Goal: Find specific page/section: Find specific page/section

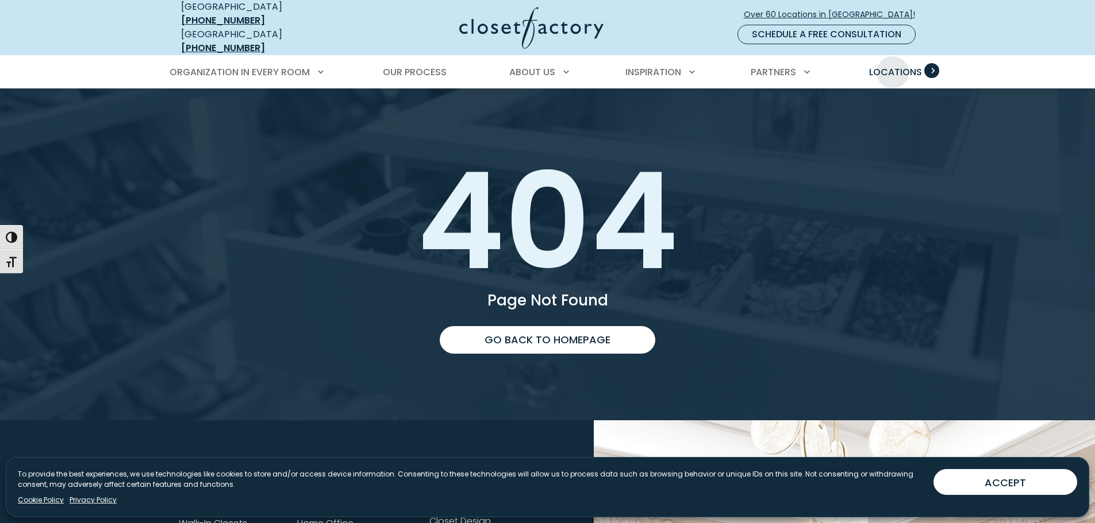
click at [892, 66] on span "Locations" at bounding box center [895, 72] width 53 height 13
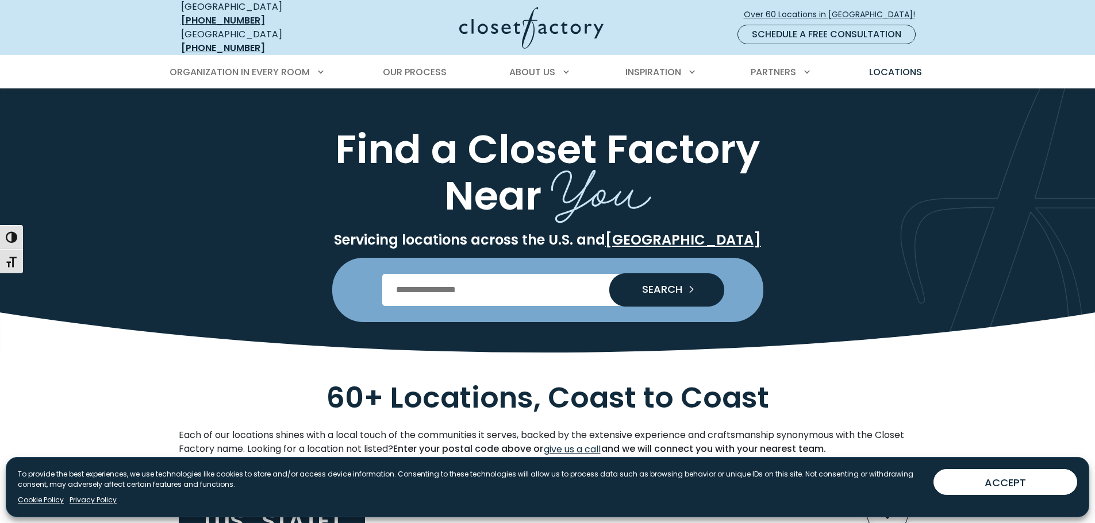
click at [468, 275] on input "Enter Postal Code" at bounding box center [547, 290] width 330 height 32
type input "*****"
click at [666, 274] on button "SEARCH" at bounding box center [666, 290] width 115 height 32
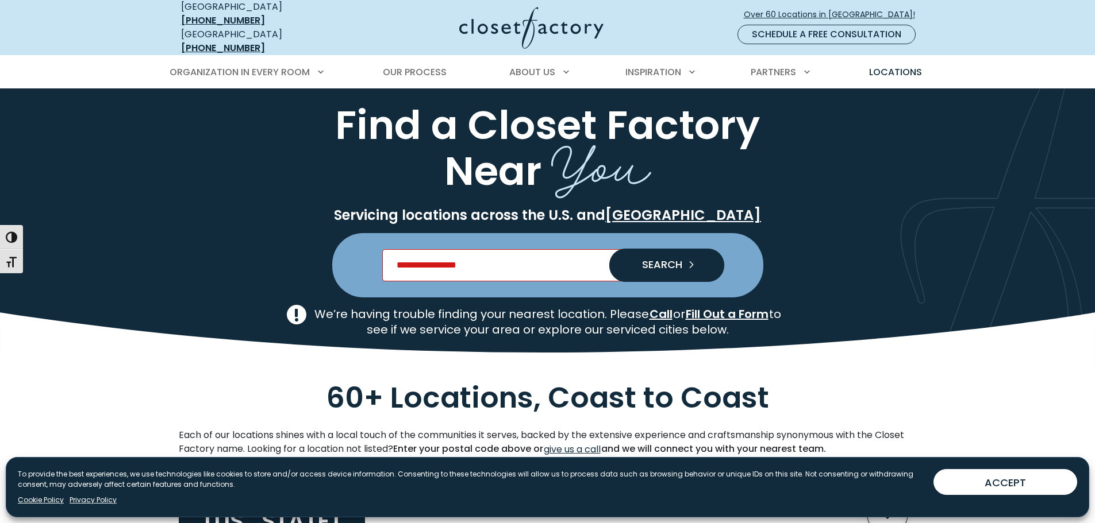
click at [465, 259] on input "Enter Postal Code" at bounding box center [547, 265] width 330 height 32
type input "*****"
click at [691, 257] on icon "Search our Nationwide Locations" at bounding box center [693, 265] width 16 height 16
click at [655, 260] on span "SEARCH" at bounding box center [657, 265] width 49 height 10
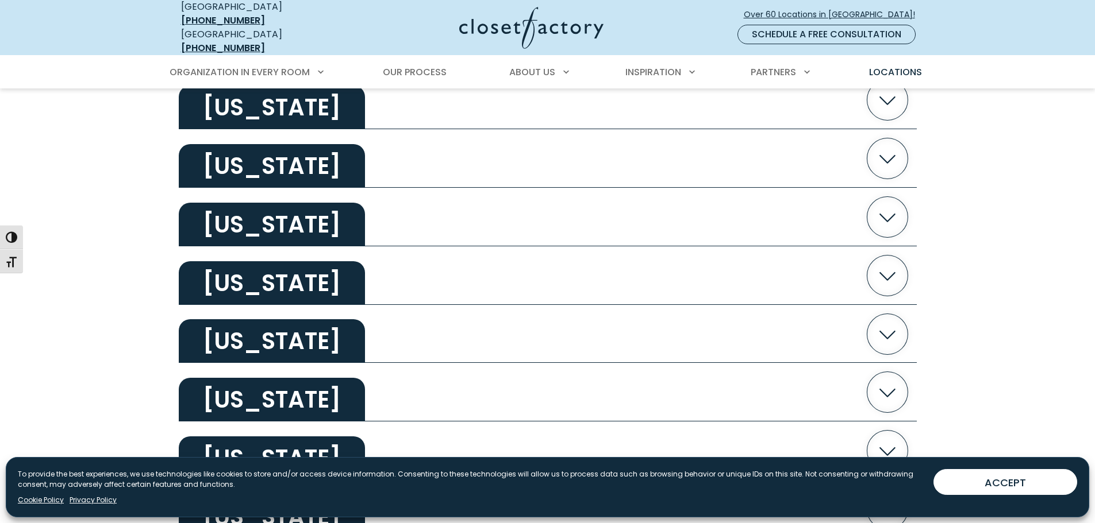
scroll to position [1781, 0]
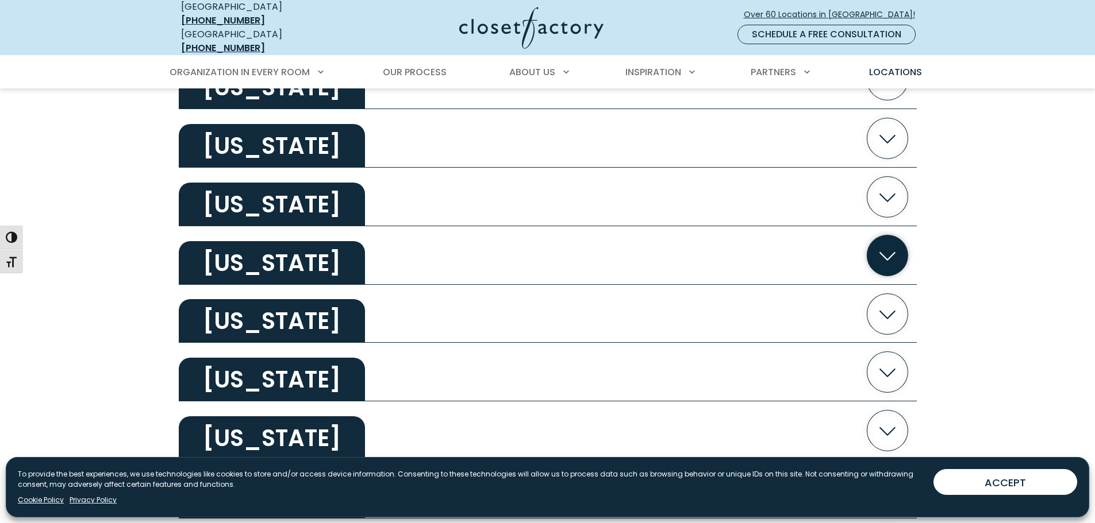
click at [876, 242] on icon "button" at bounding box center [887, 255] width 41 height 41
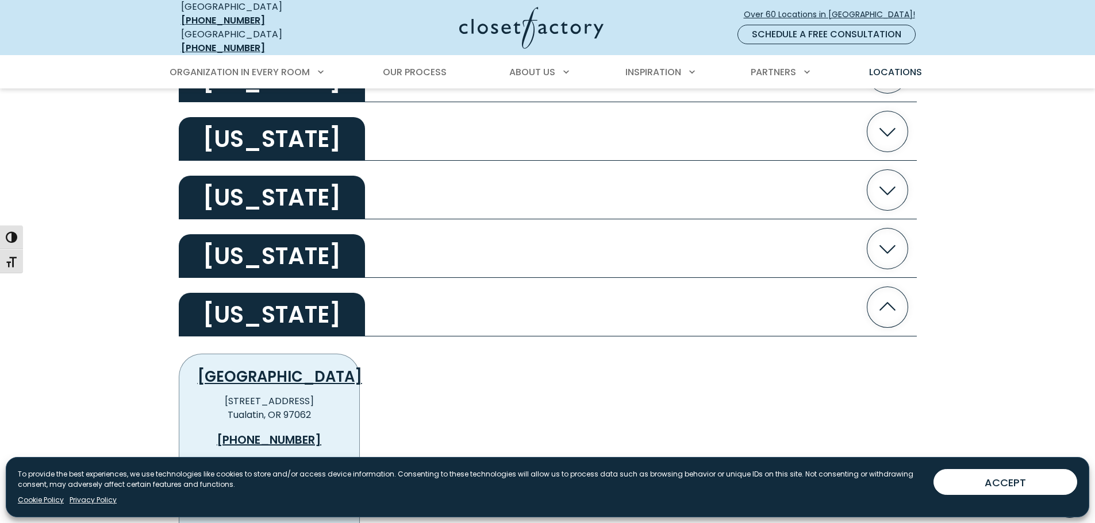
scroll to position [1724, 0]
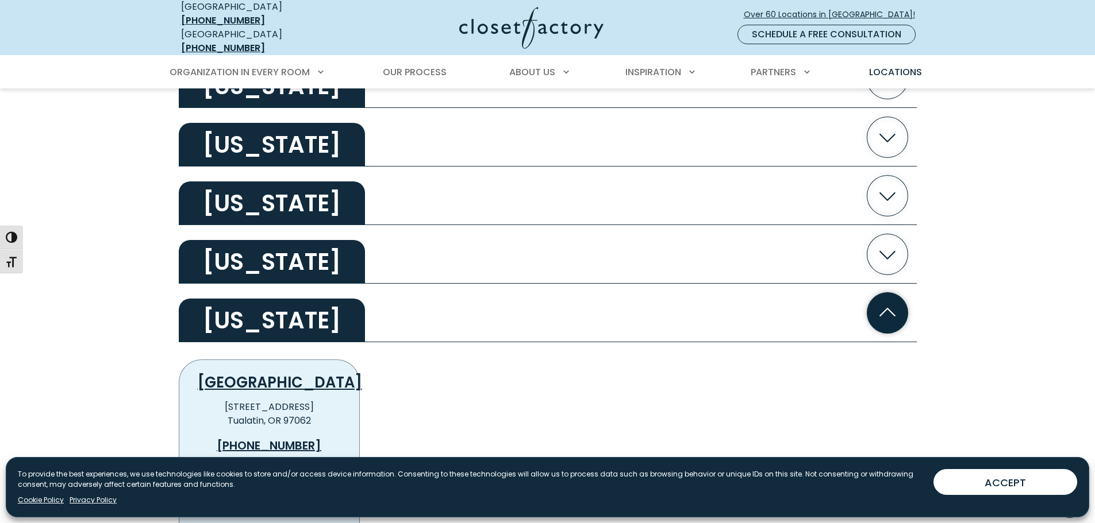
click at [886, 312] on icon "button" at bounding box center [887, 312] width 41 height 41
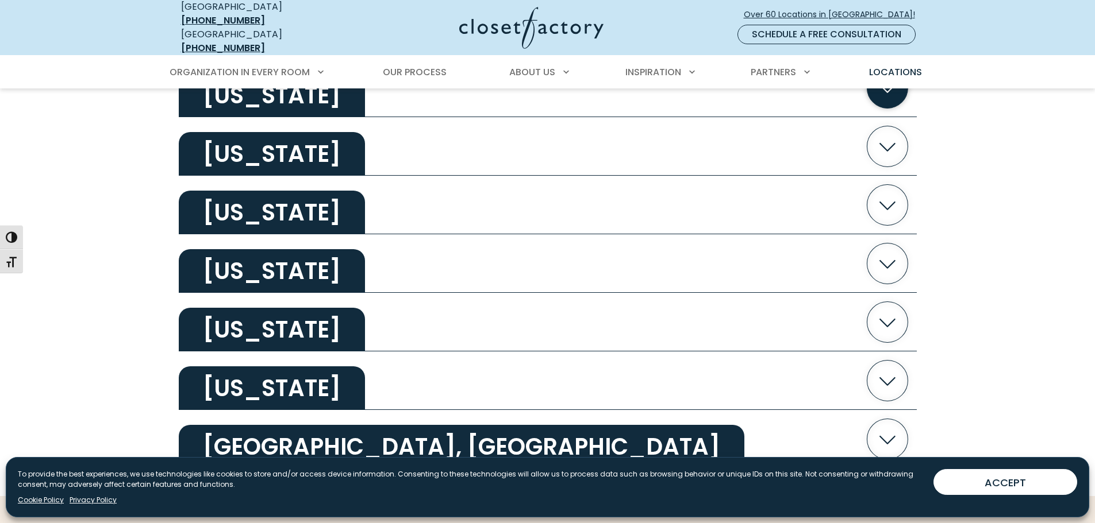
scroll to position [2184, 0]
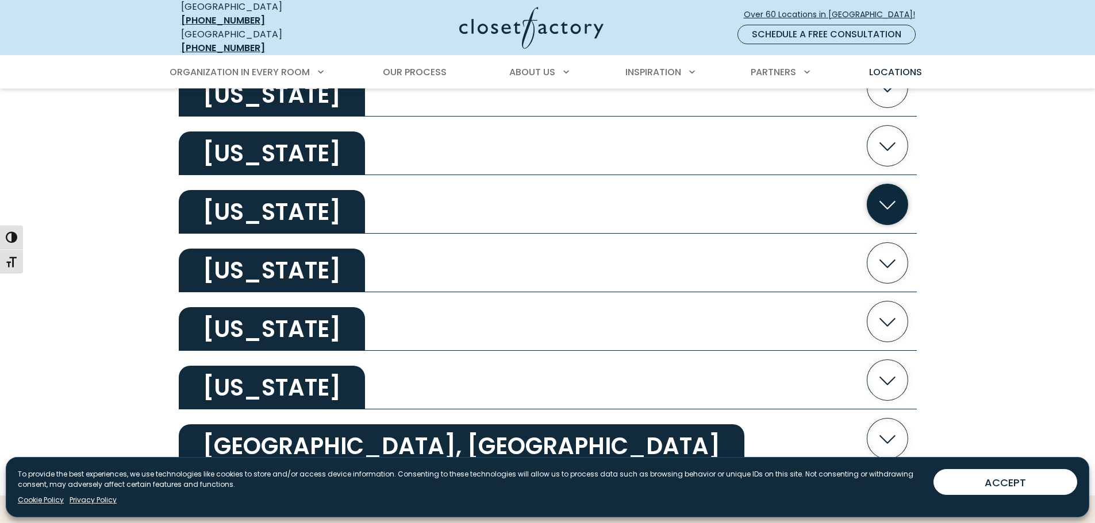
click at [885, 187] on icon "button" at bounding box center [887, 204] width 41 height 41
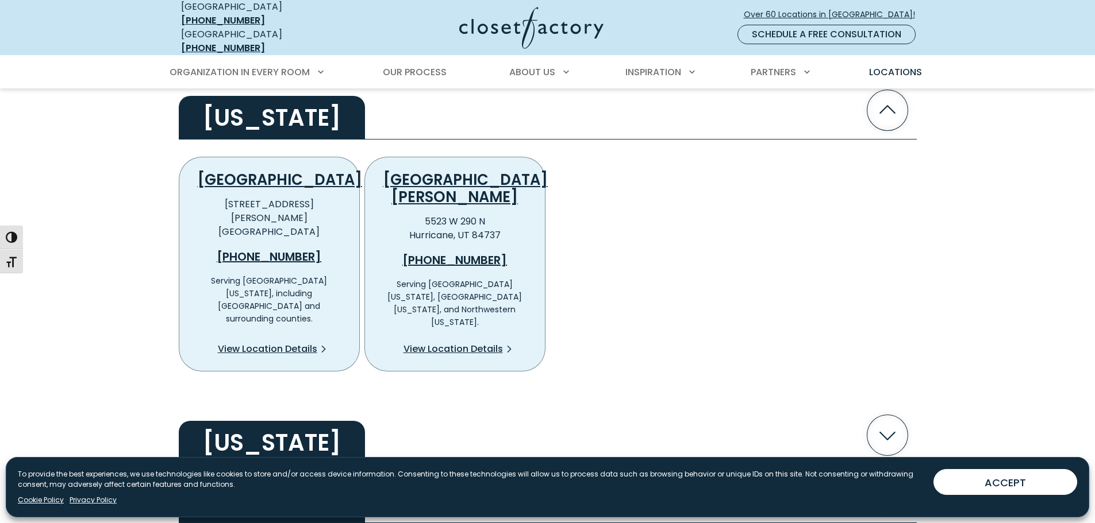
scroll to position [2299, 0]
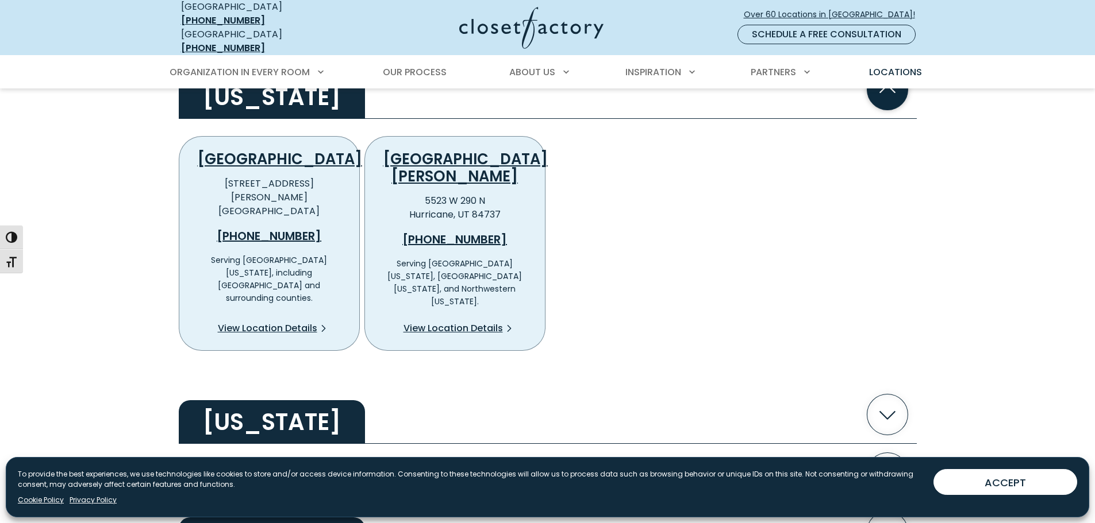
click at [882, 98] on icon "button" at bounding box center [887, 90] width 41 height 41
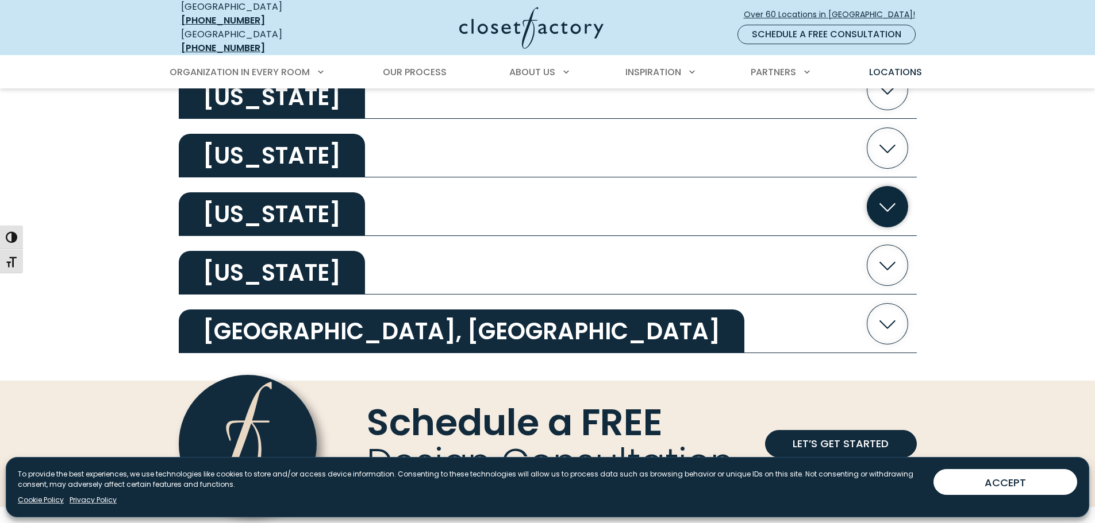
click at [900, 198] on icon "button" at bounding box center [887, 206] width 41 height 41
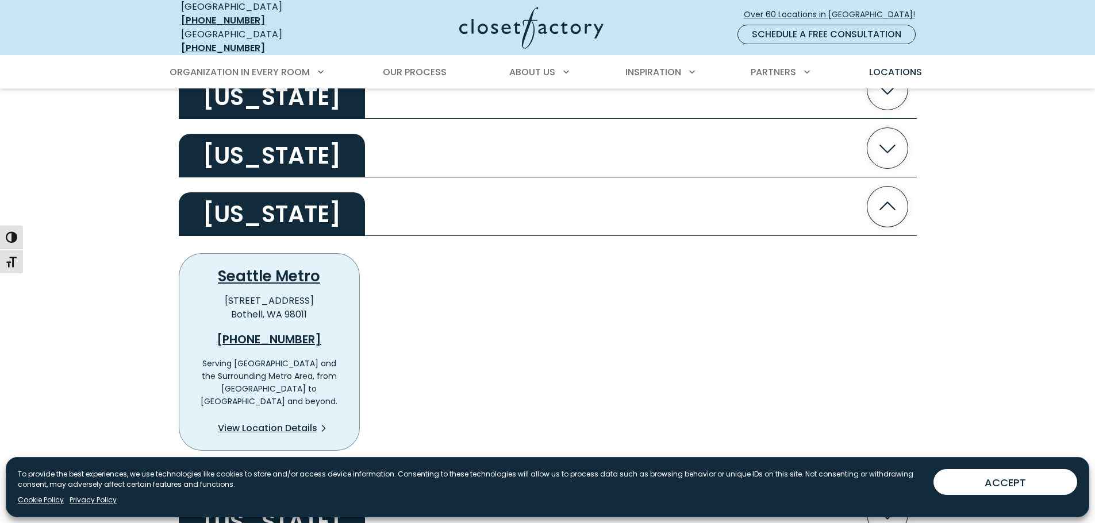
scroll to position [2356, 0]
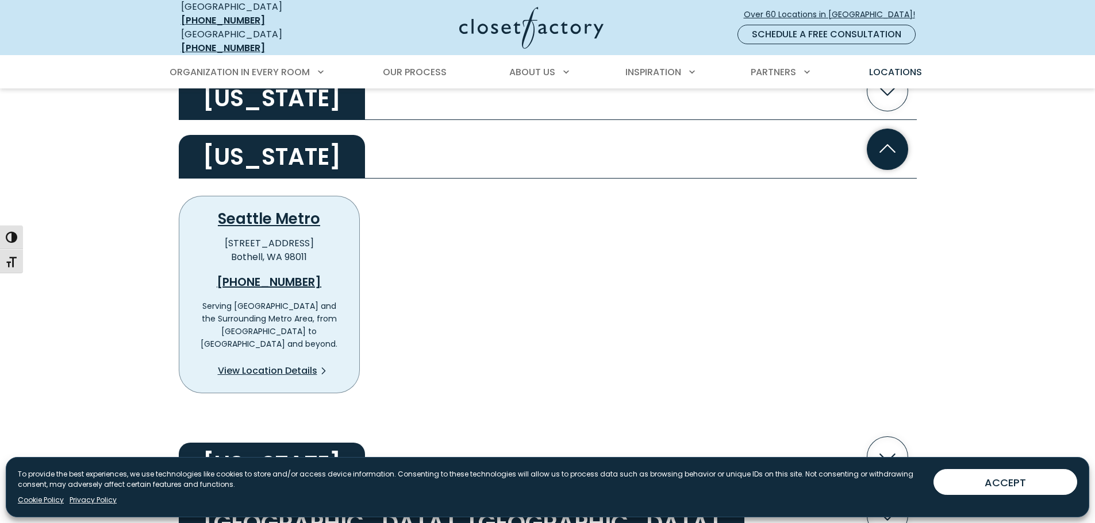
click at [898, 147] on icon "button" at bounding box center [887, 149] width 41 height 41
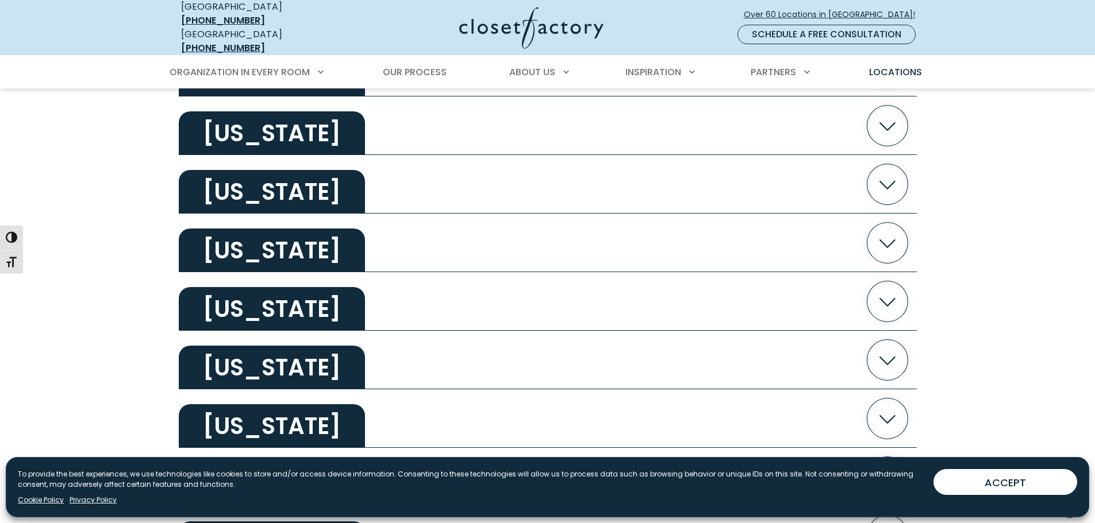
scroll to position [1437, 0]
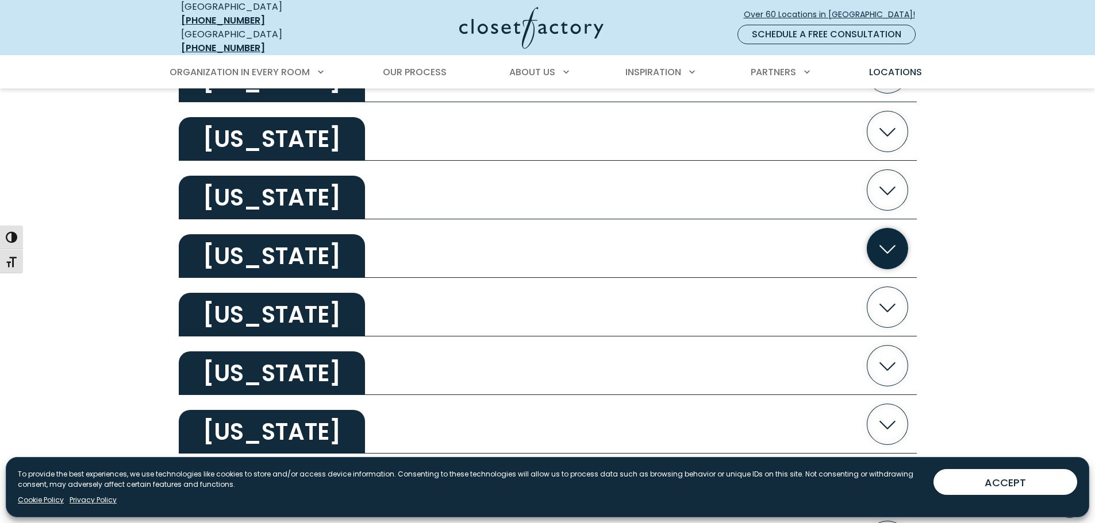
click at [892, 236] on icon "button" at bounding box center [887, 249] width 41 height 41
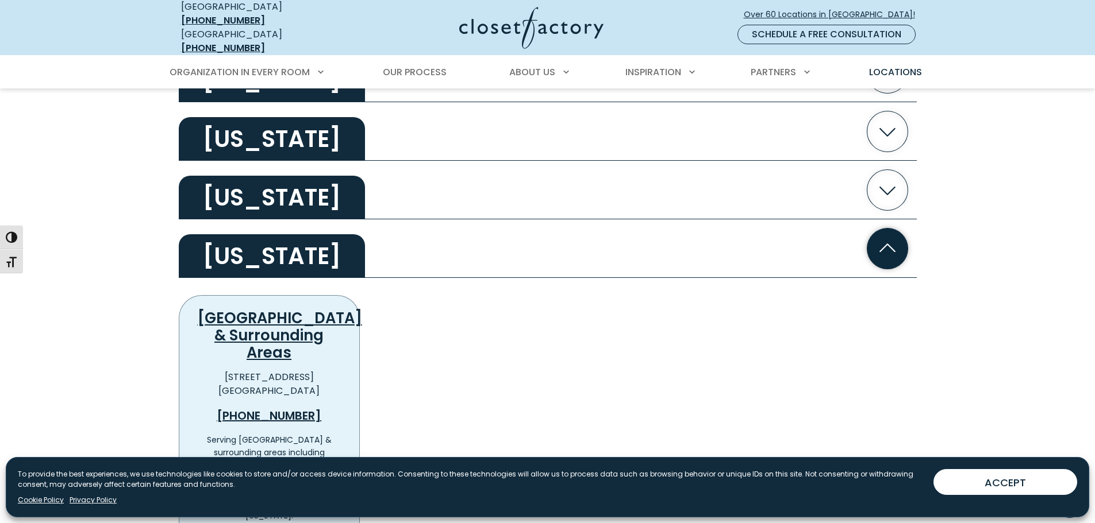
click at [900, 234] on icon "button" at bounding box center [887, 249] width 41 height 41
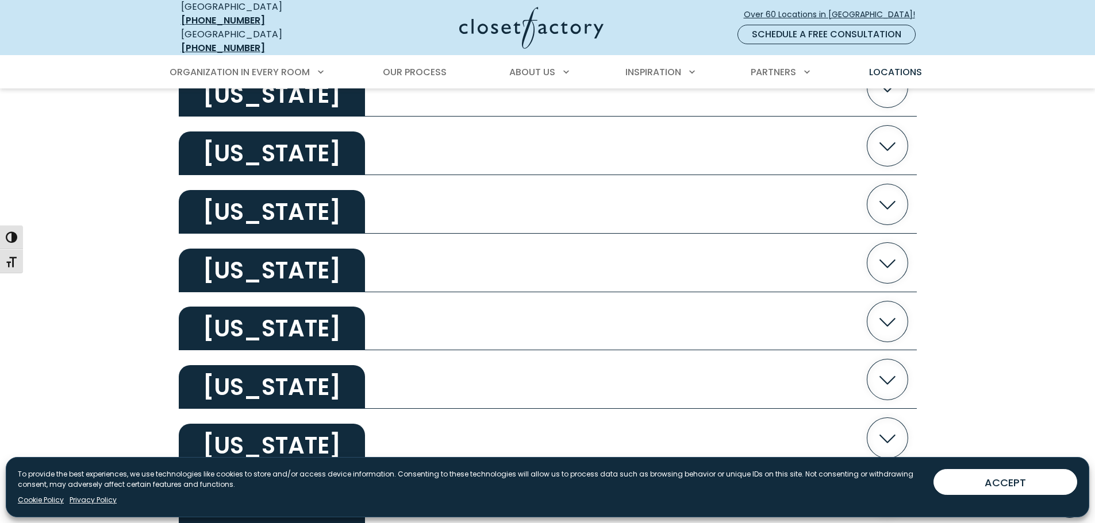
scroll to position [460, 0]
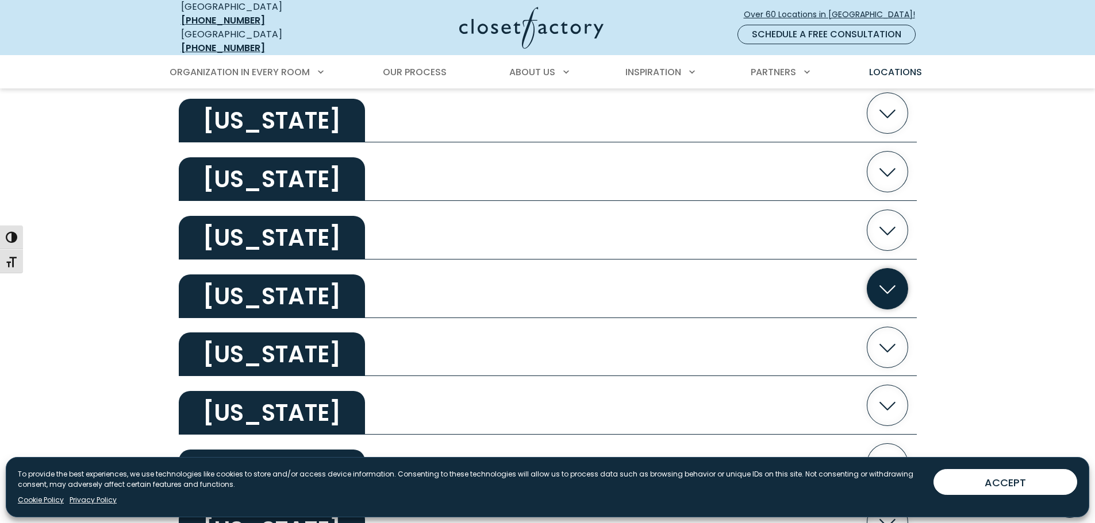
click at [889, 268] on icon "button" at bounding box center [887, 288] width 41 height 41
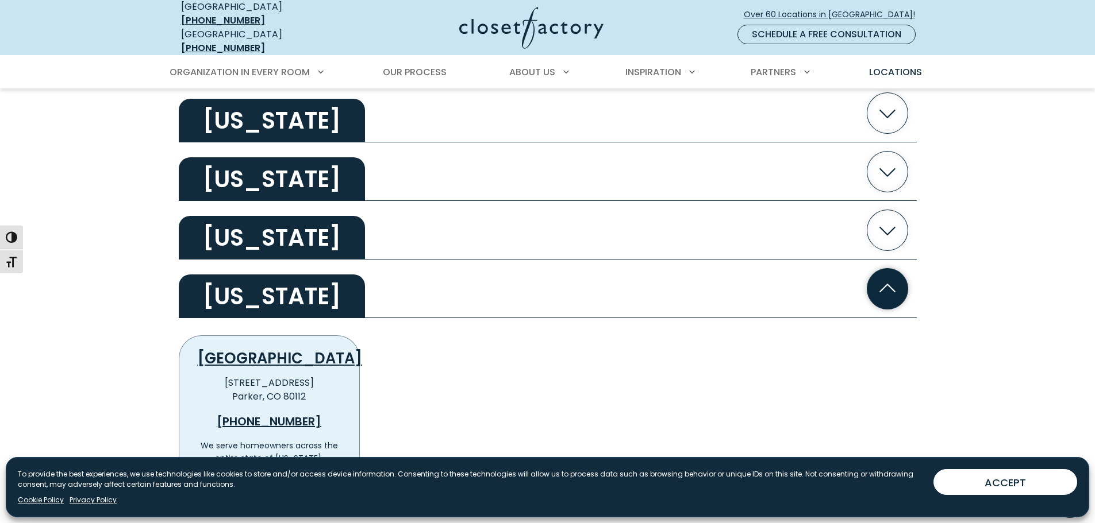
drag, startPoint x: 891, startPoint y: 281, endPoint x: 779, endPoint y: 280, distance: 111.5
click at [891, 280] on icon "button" at bounding box center [887, 288] width 41 height 41
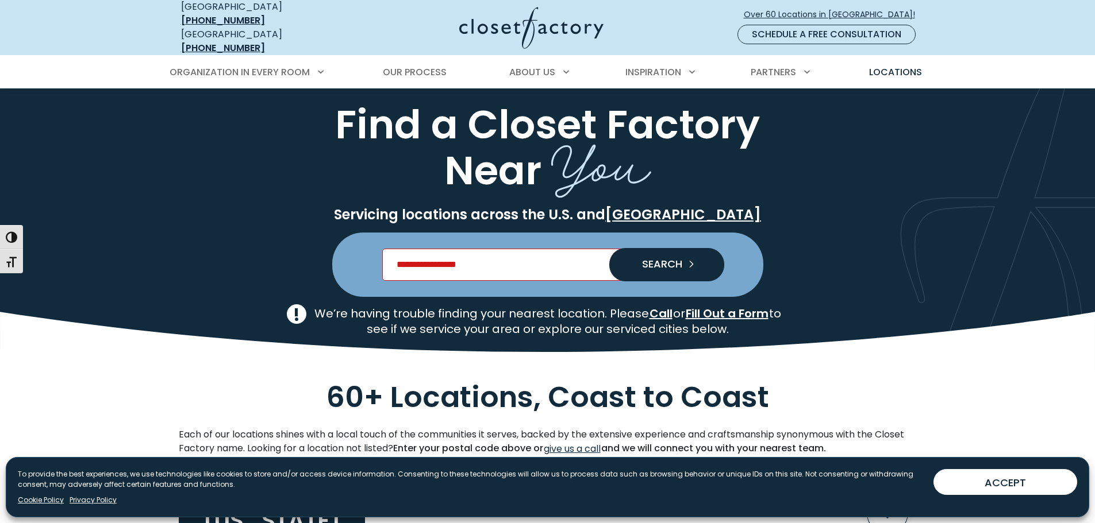
scroll to position [0, 0]
click at [517, 260] on input "Enter Postal Code" at bounding box center [547, 265] width 330 height 32
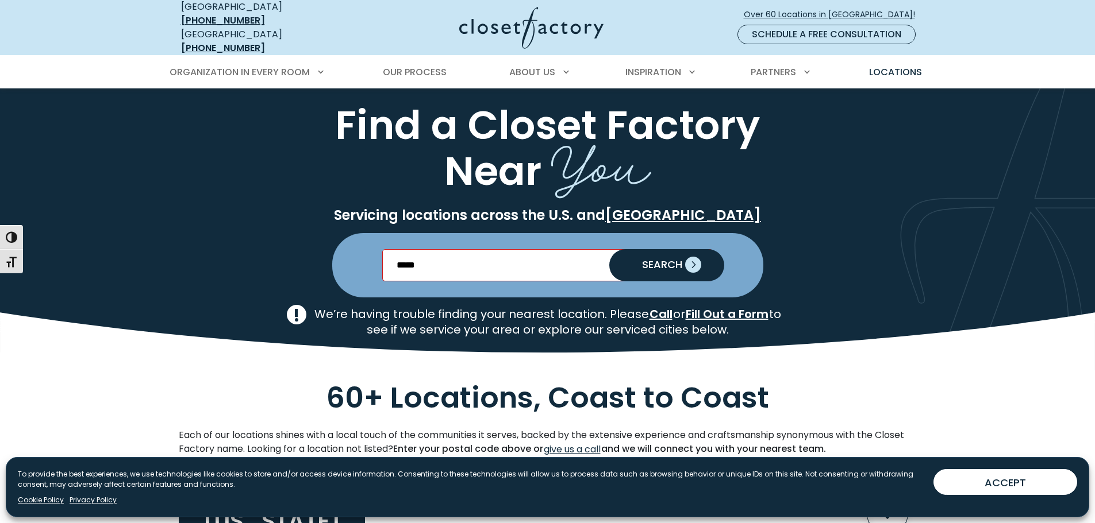
type input "*****"
click at [635, 260] on span "SEARCH" at bounding box center [657, 265] width 49 height 10
